Goal: Find specific page/section: Find specific page/section

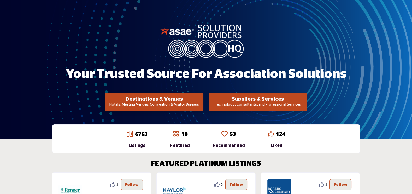
scroll to position [104, 0]
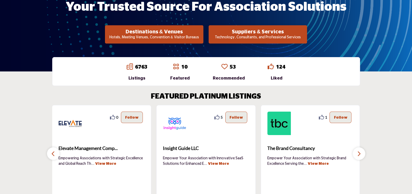
click at [163, 36] on p "Hotels, Meeting Venues, Convention & Visitor Bureaus" at bounding box center [154, 37] width 95 height 5
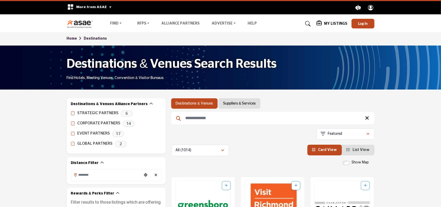
drag, startPoint x: 242, startPoint y: 105, endPoint x: 235, endPoint y: 105, distance: 6.3
click at [241, 105] on link "Suppliers & Services" at bounding box center [239, 103] width 33 height 5
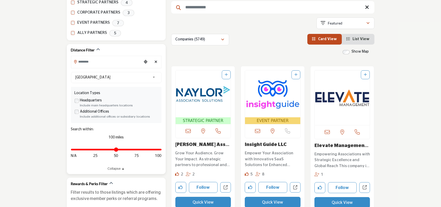
scroll to position [131, 0]
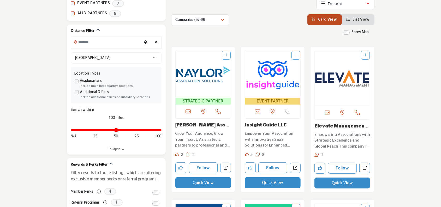
click at [362, 19] on span "List View" at bounding box center [361, 20] width 17 height 4
